Goal: Information Seeking & Learning: Learn about a topic

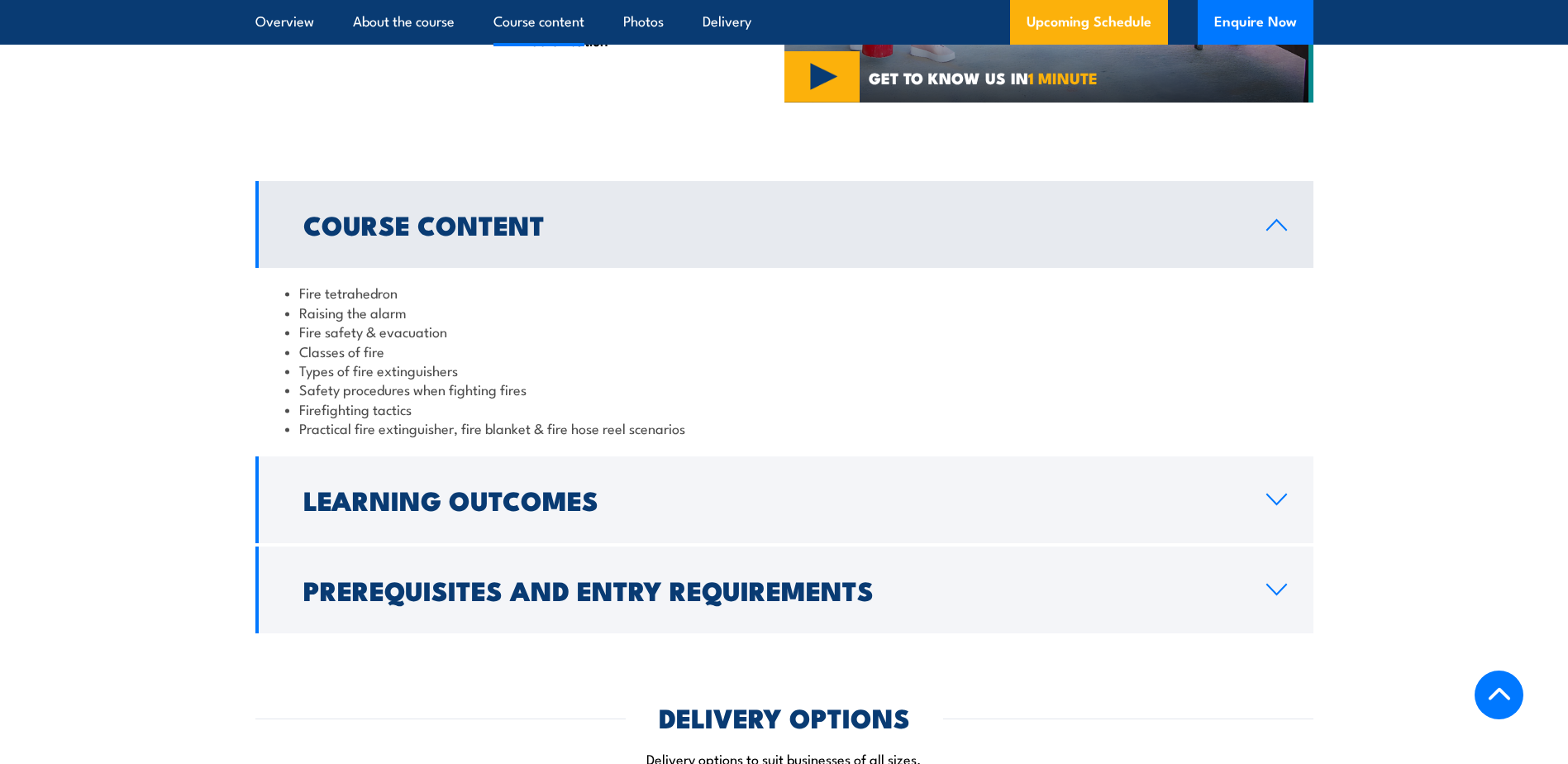
scroll to position [1543, 0]
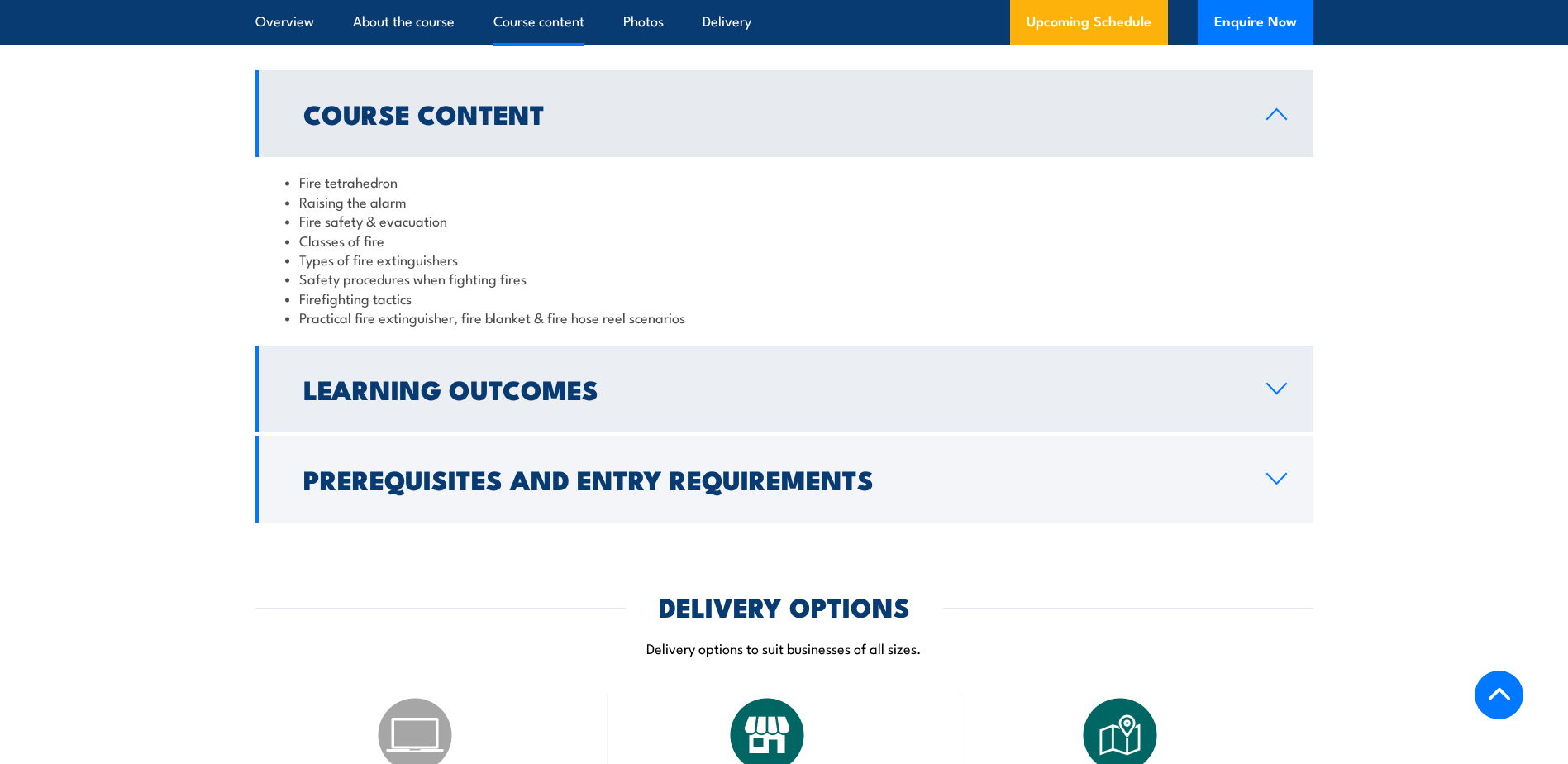
click at [1282, 391] on icon at bounding box center [1276, 388] width 23 height 14
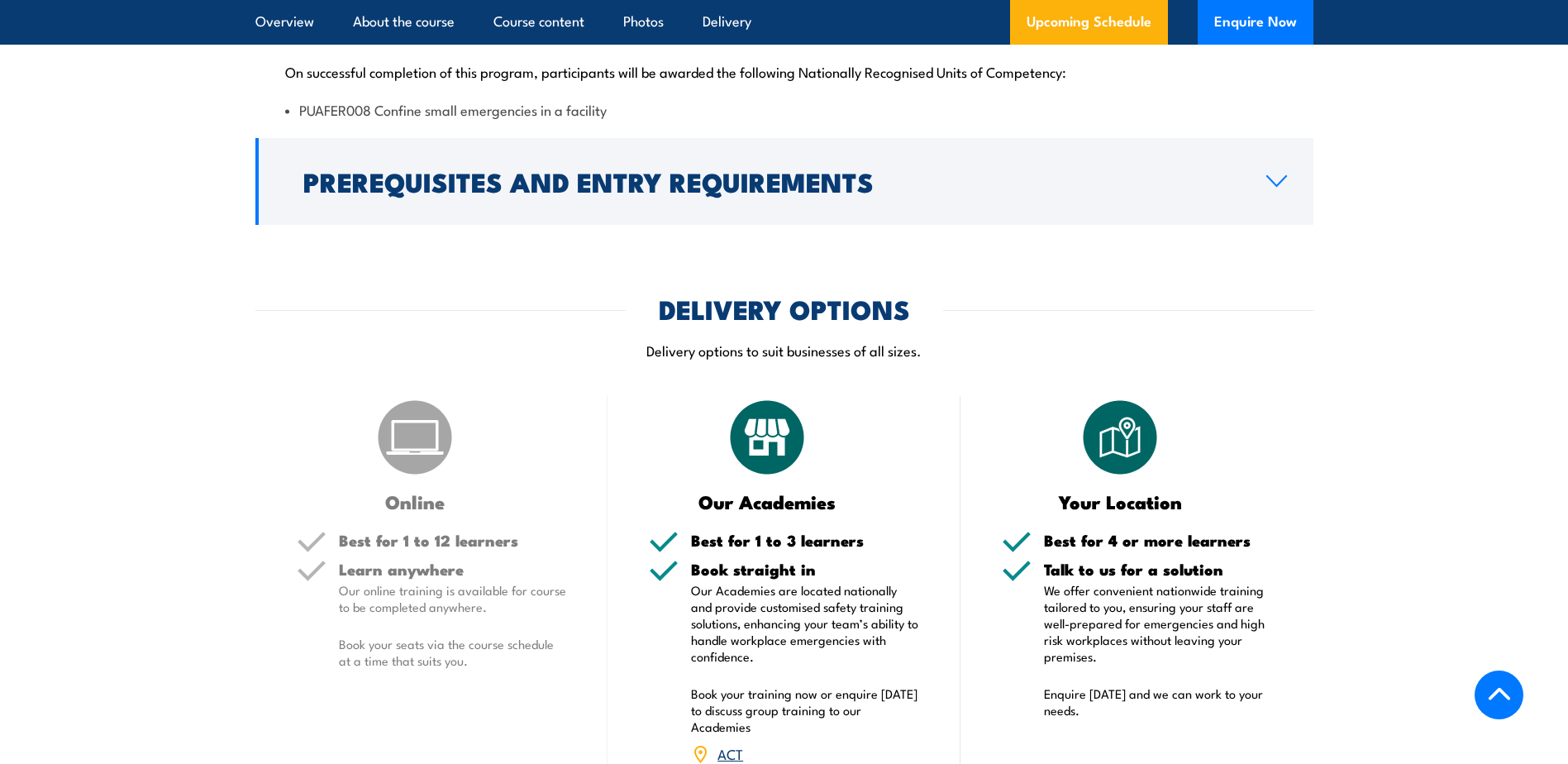
scroll to position [1984, 0]
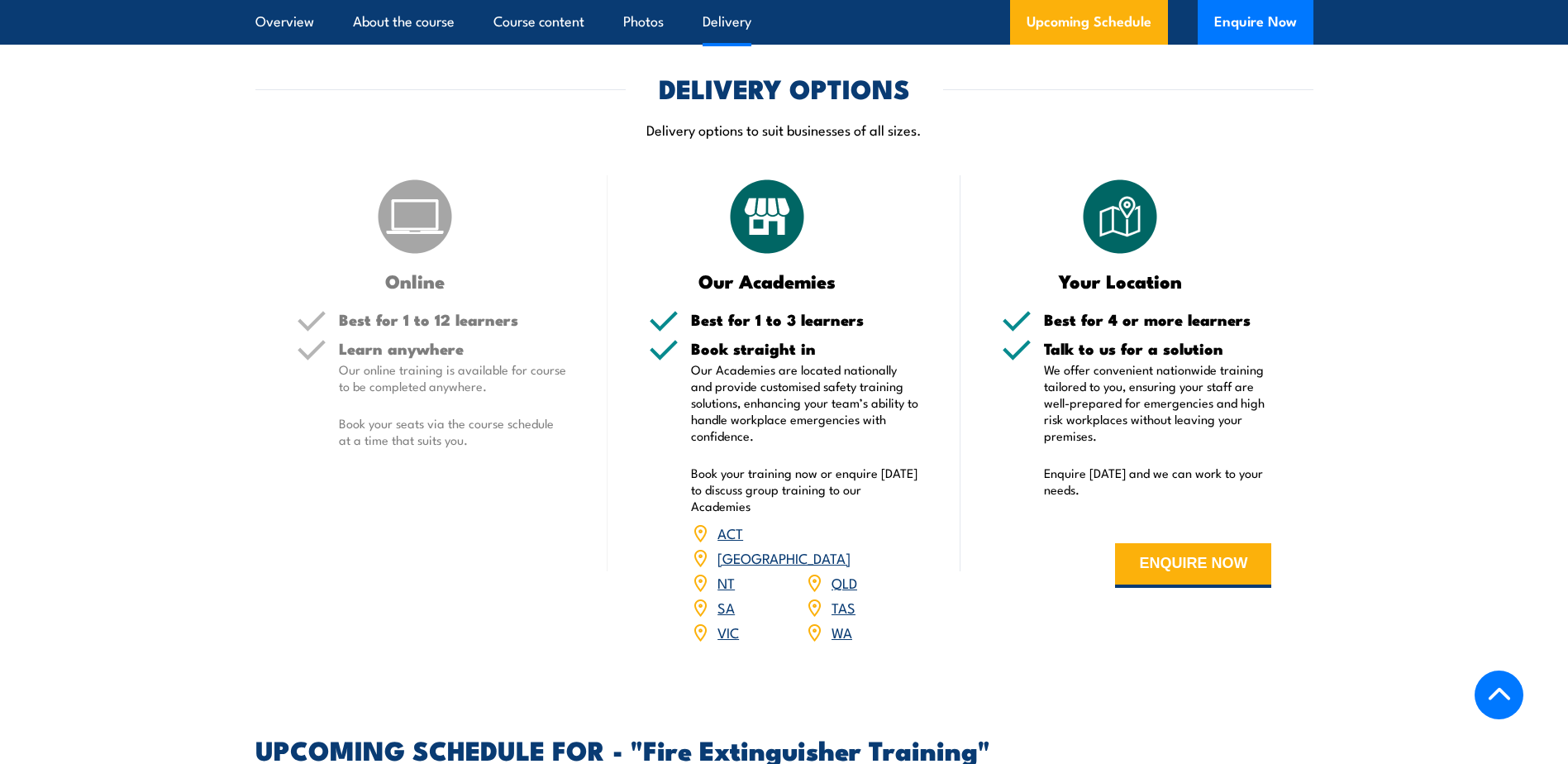
click at [838, 622] on link "WA" at bounding box center [841, 632] width 21 height 20
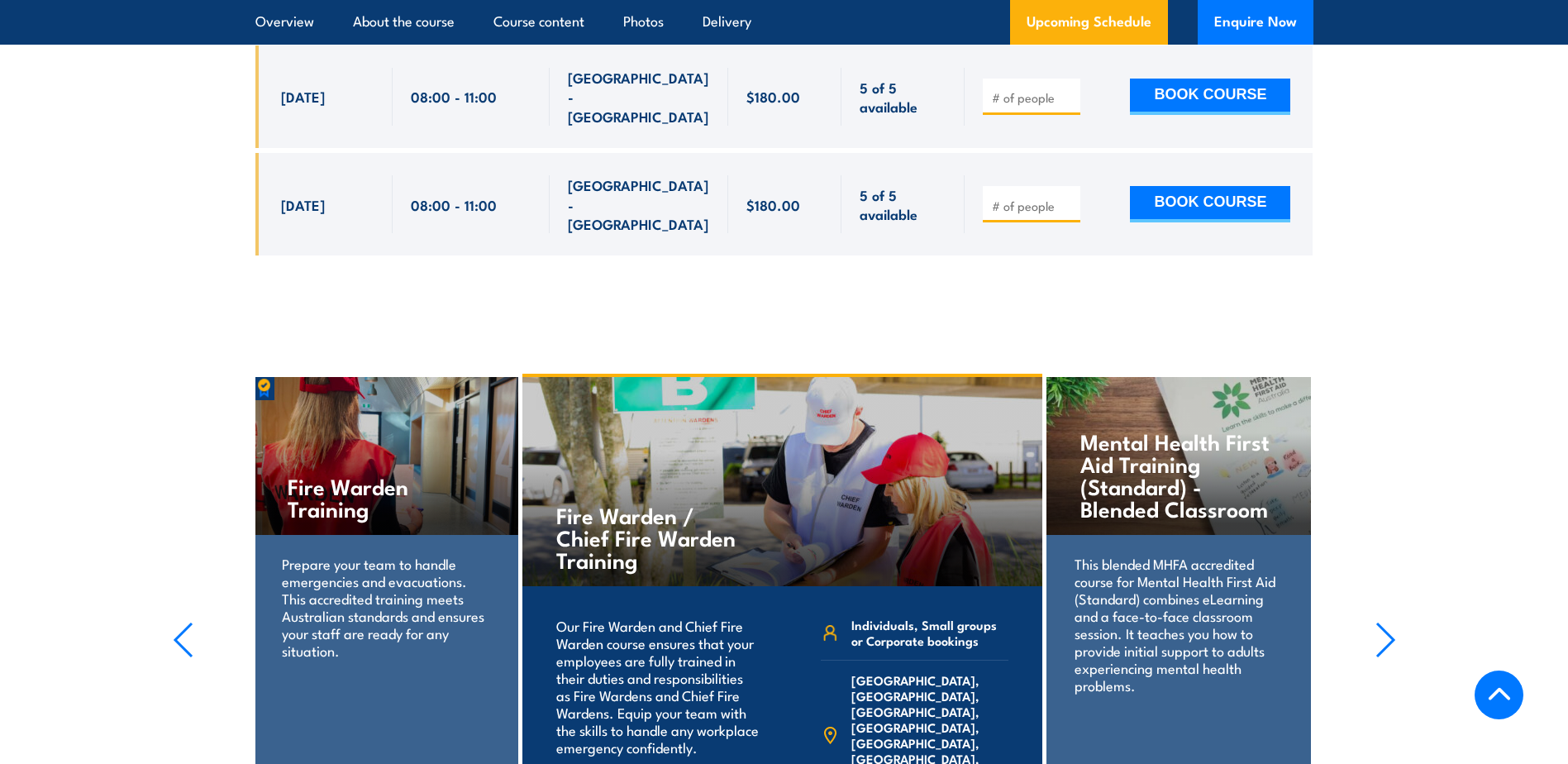
scroll to position [3545, 0]
click at [1385, 623] on icon "button" at bounding box center [1386, 641] width 21 height 36
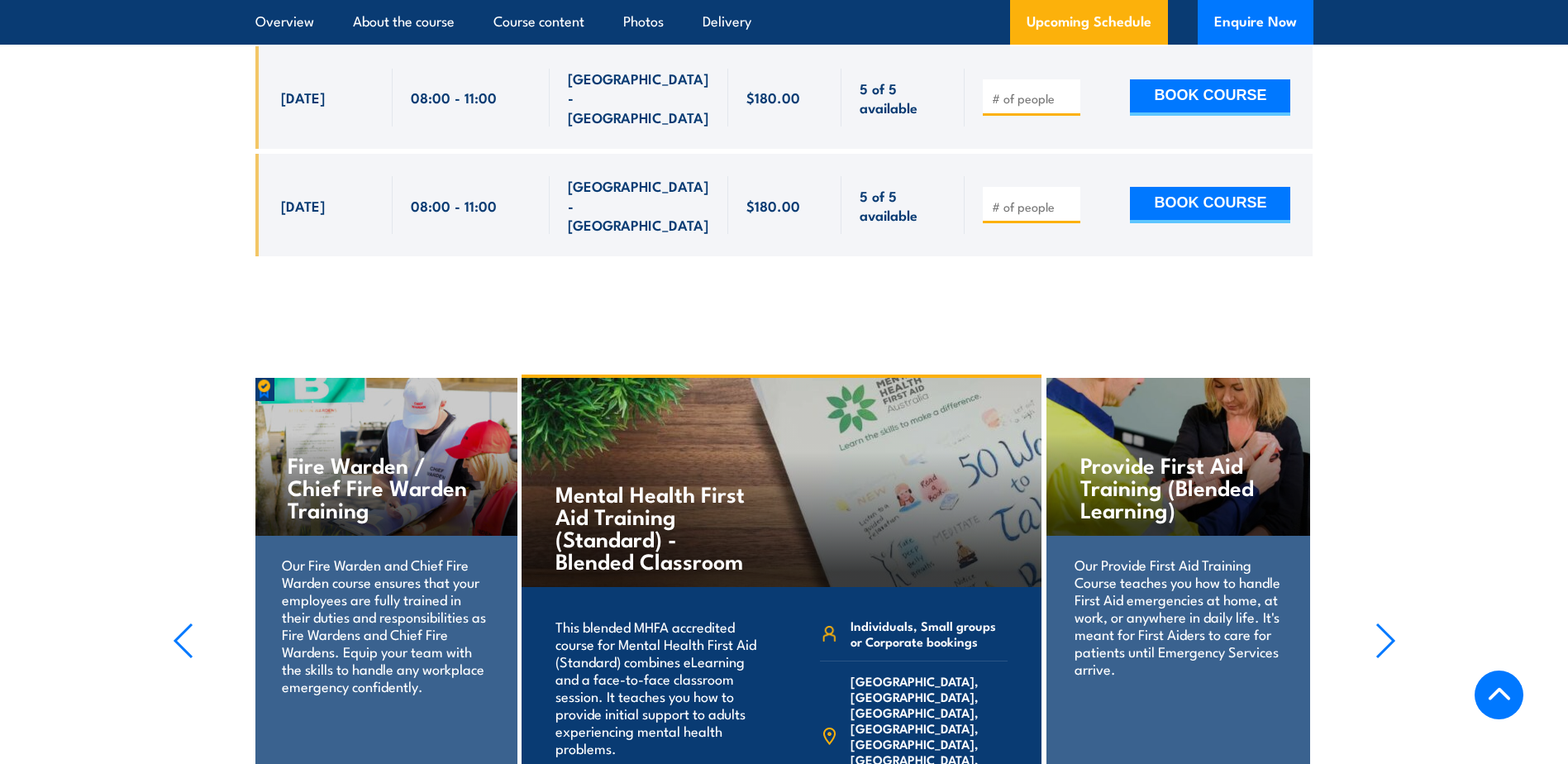
click at [1385, 623] on icon "button" at bounding box center [1386, 641] width 21 height 36
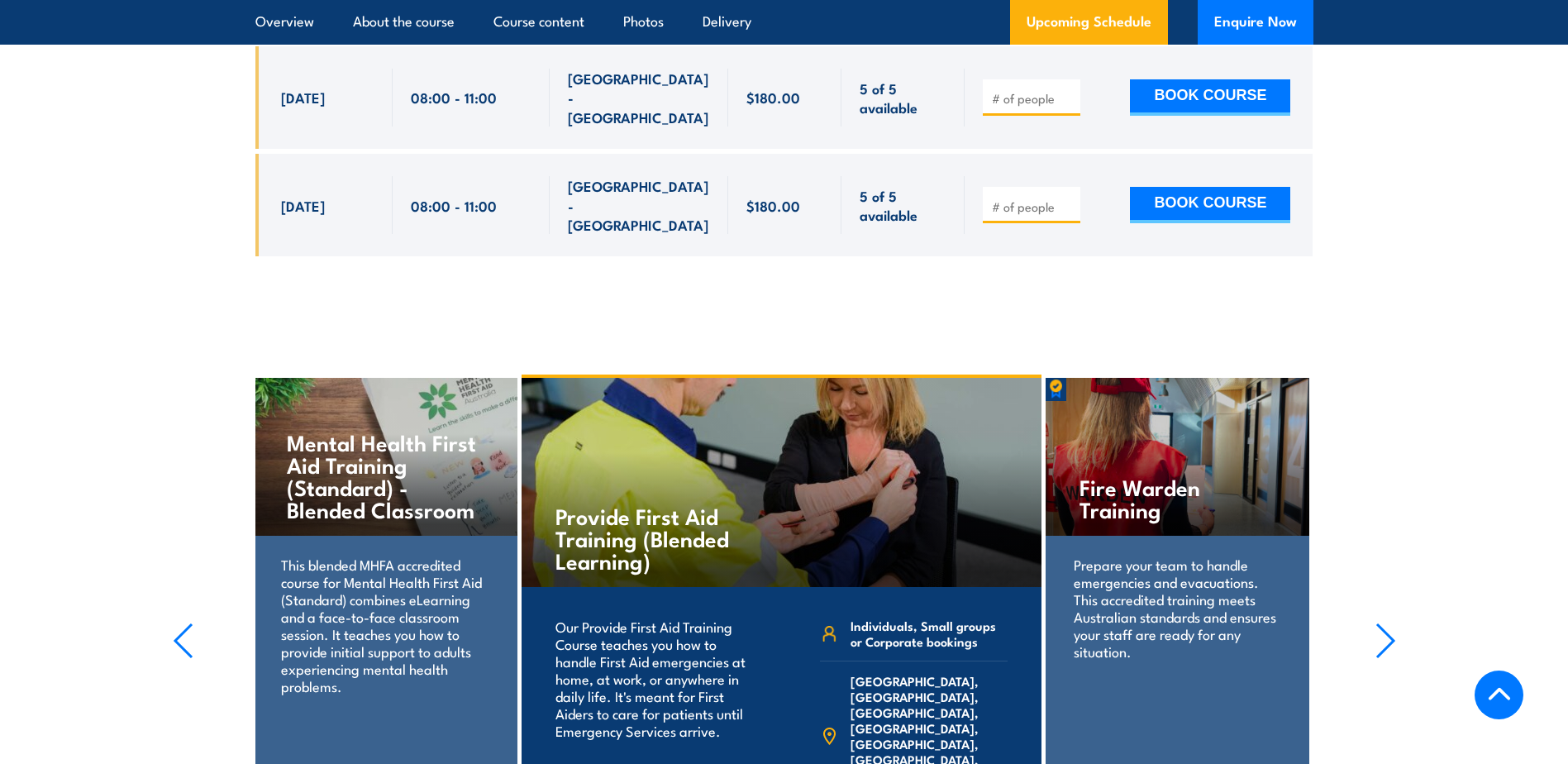
click at [1385, 623] on icon "button" at bounding box center [1386, 641] width 21 height 36
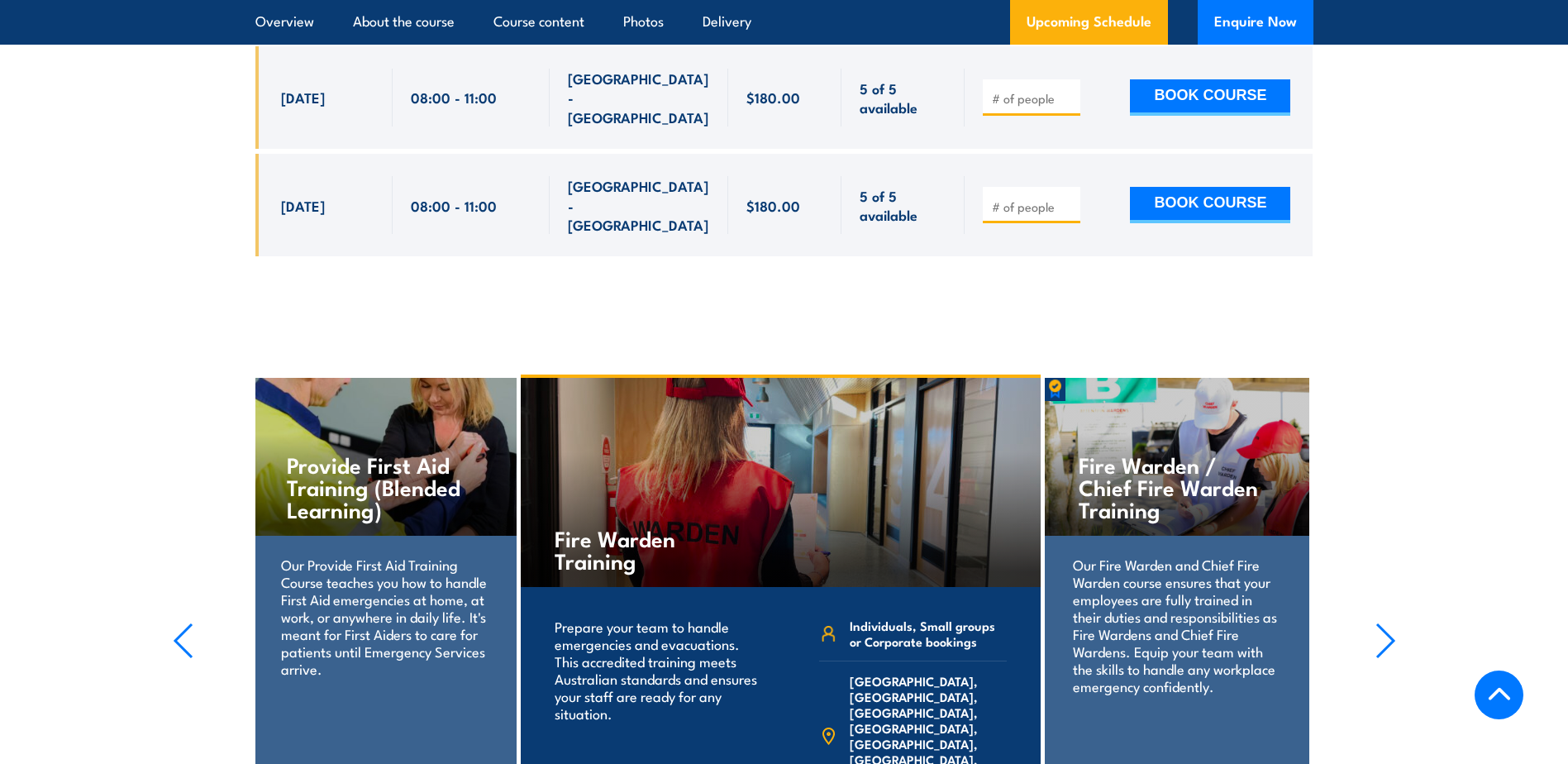
click at [1385, 623] on icon "button" at bounding box center [1386, 641] width 21 height 36
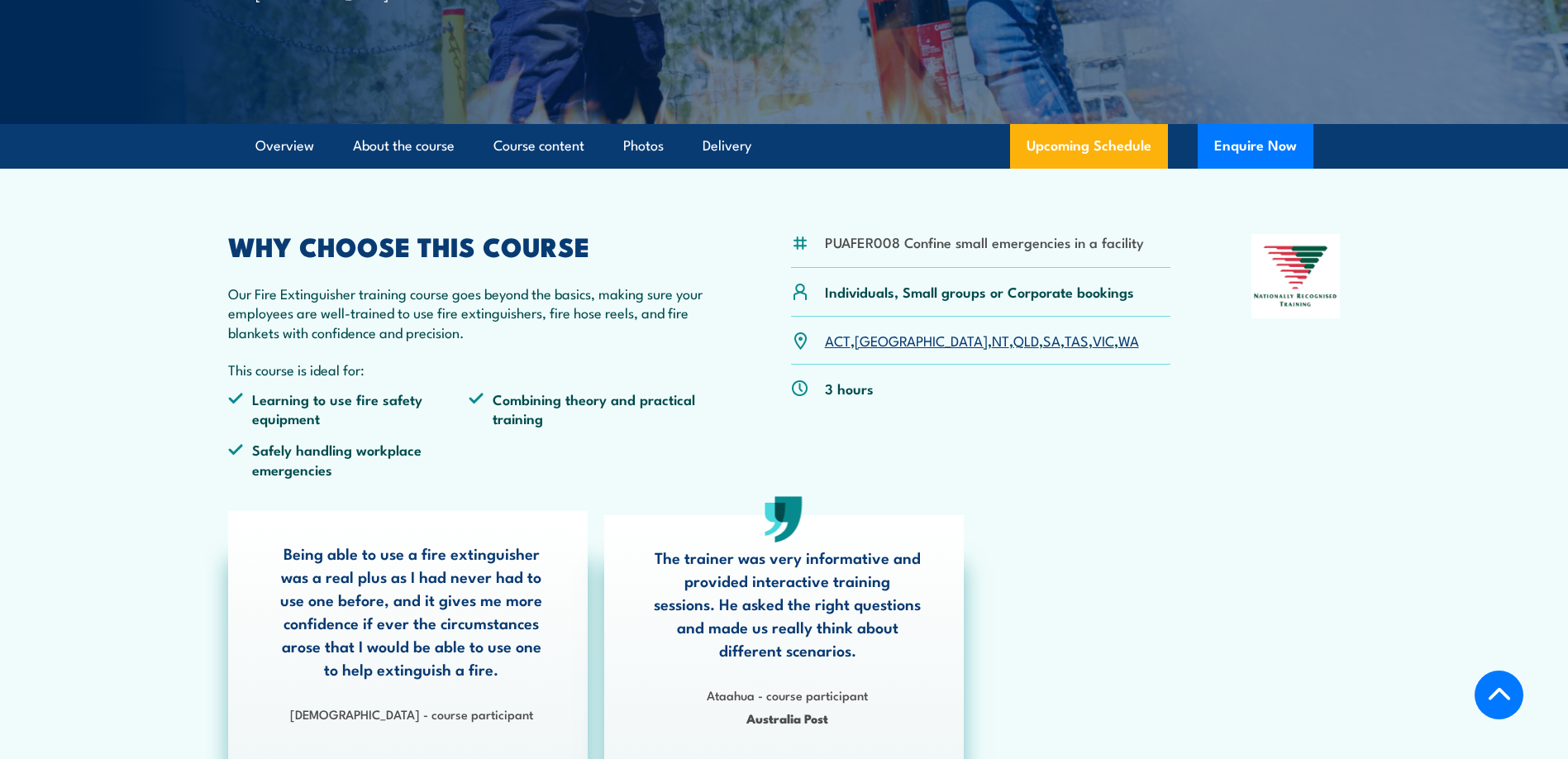
scroll to position [0, 0]
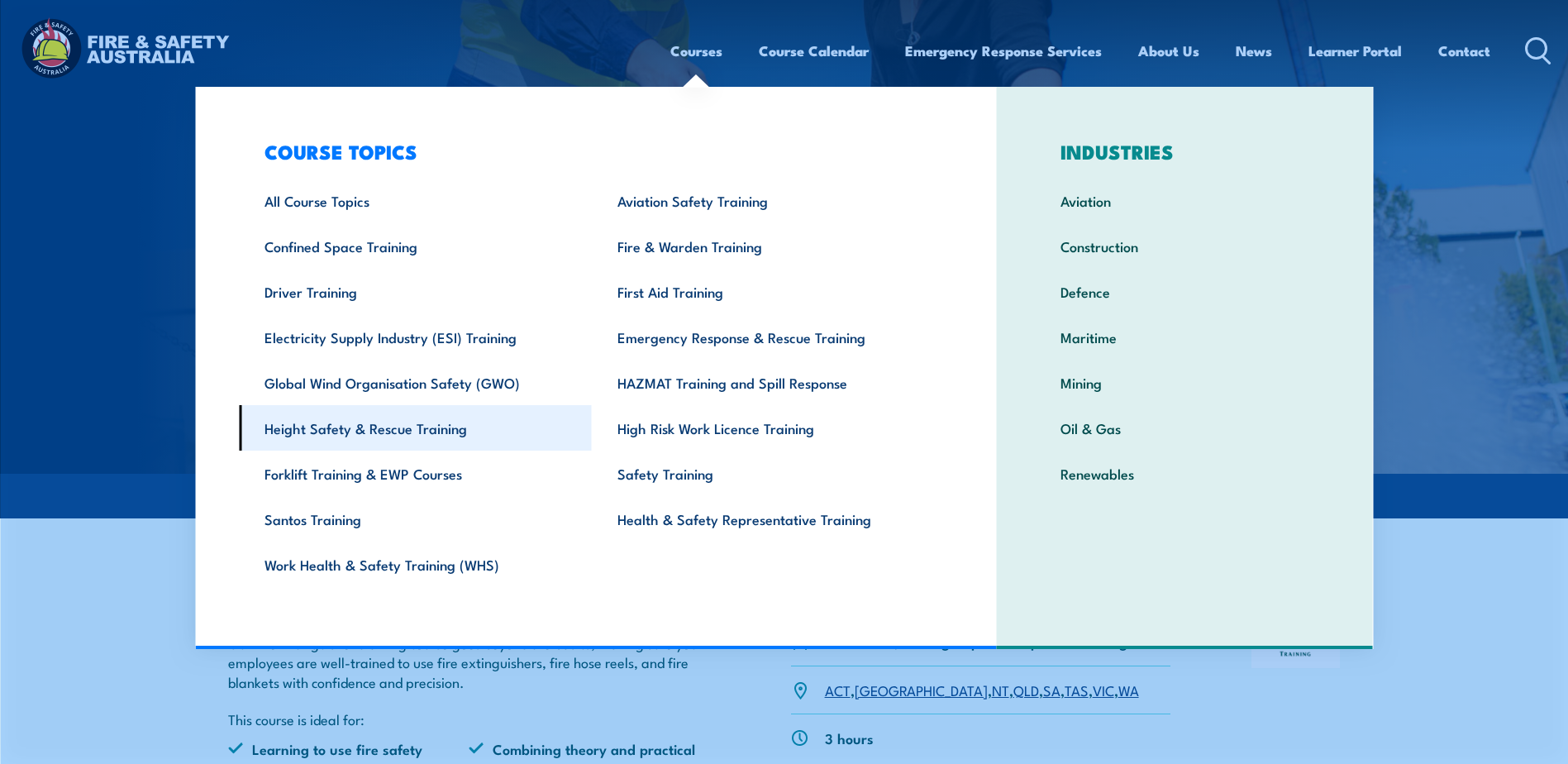
click at [389, 427] on link "Height Safety & Rescue Training" at bounding box center [415, 428] width 353 height 45
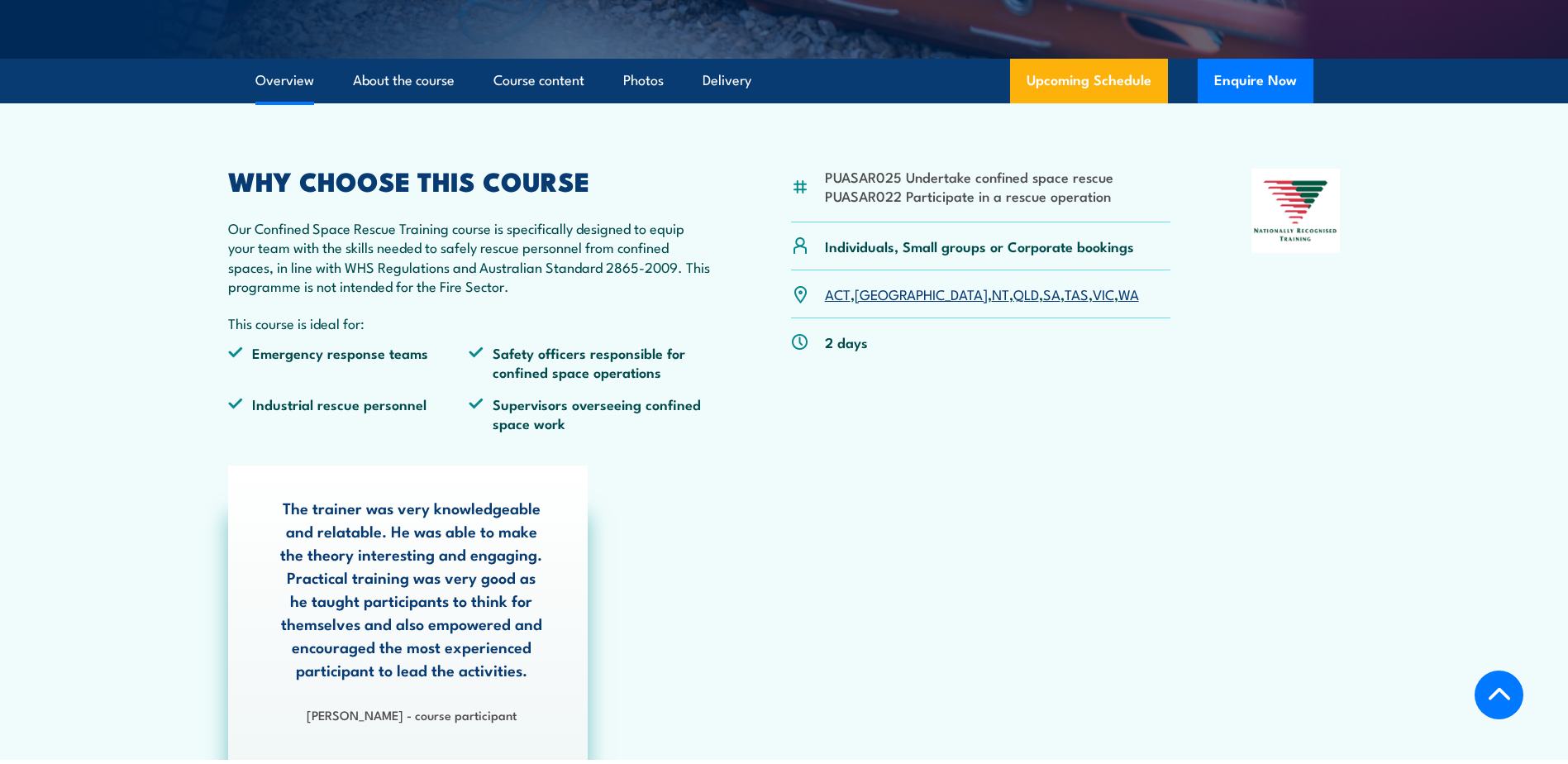
scroll to position [551, 0]
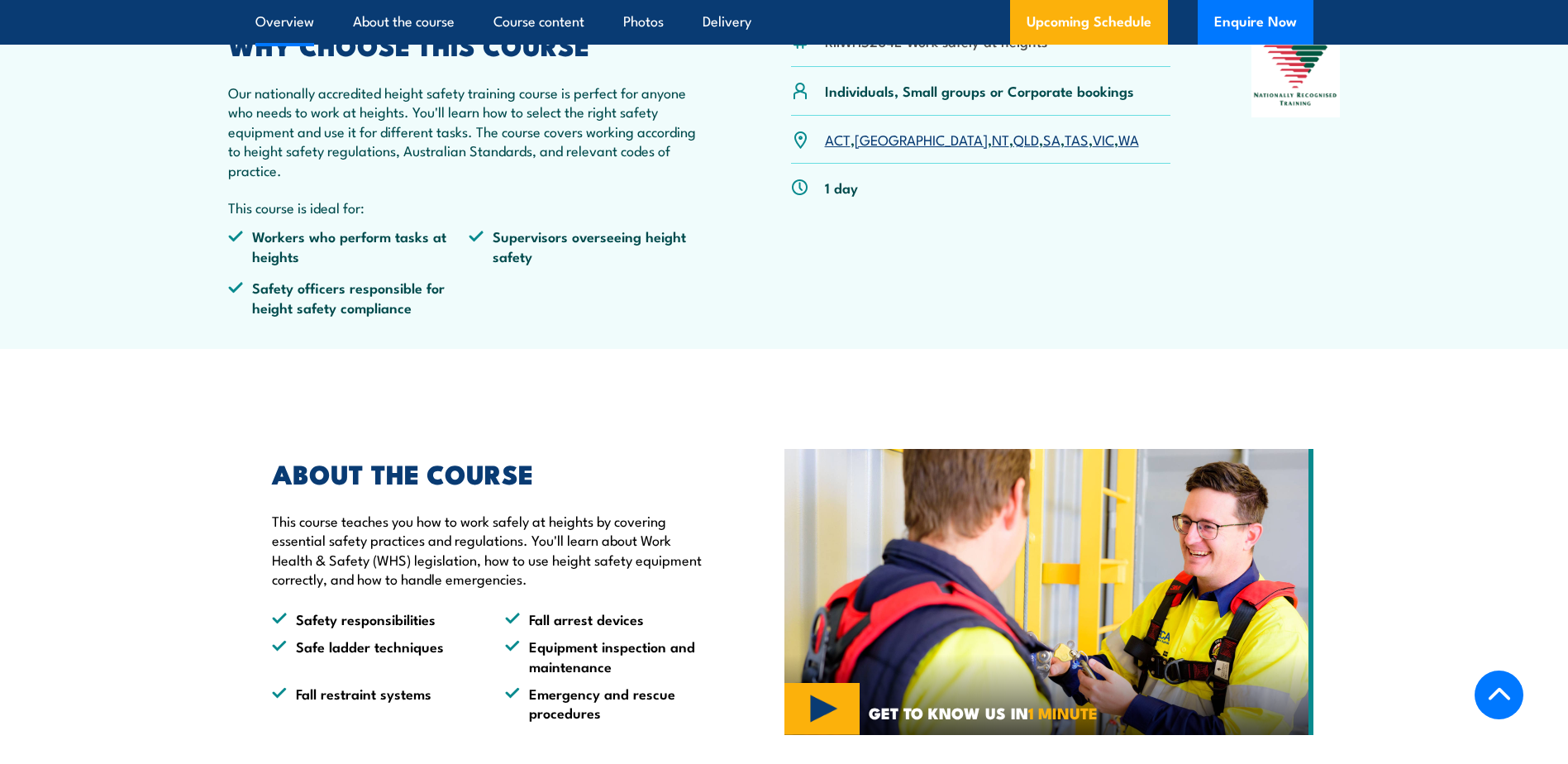
scroll to position [551, 0]
click at [1118, 140] on link "WA" at bounding box center [1128, 138] width 21 height 20
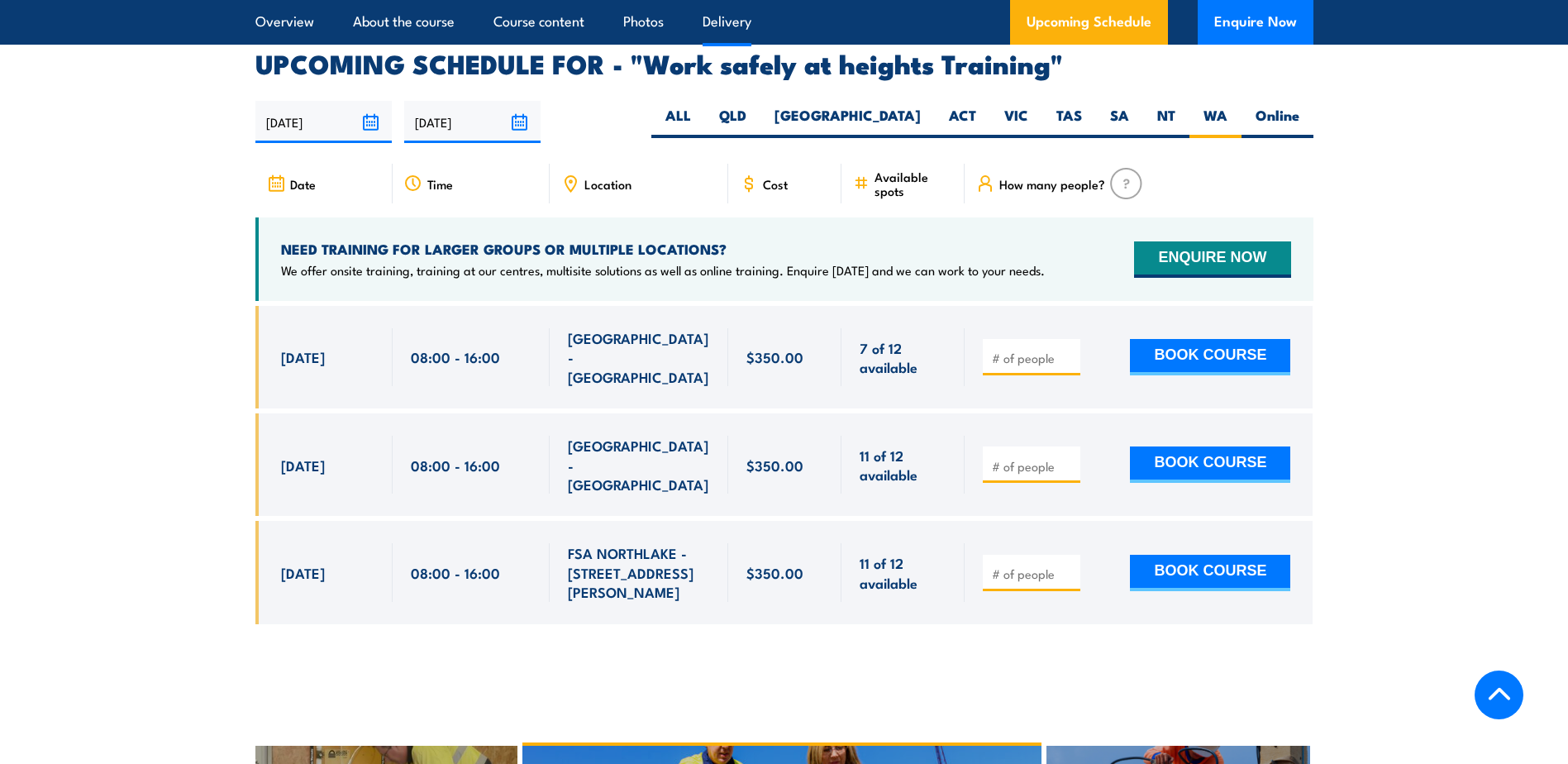
scroll to position [2630, 0]
